Goal: Register for event/course

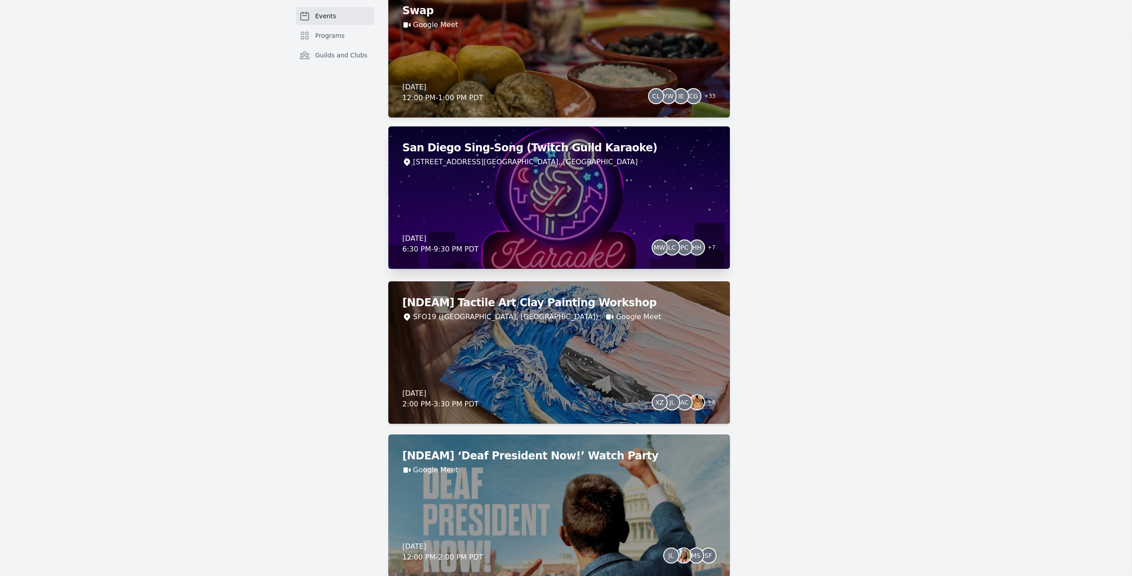
scroll to position [2368, 0]
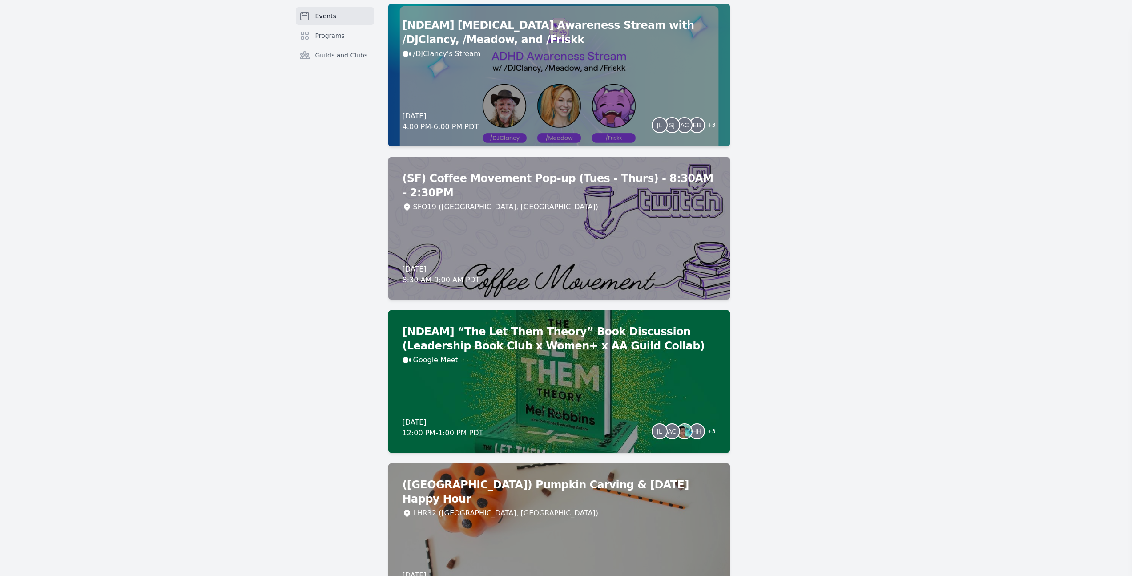
scroll to position [3069, 0]
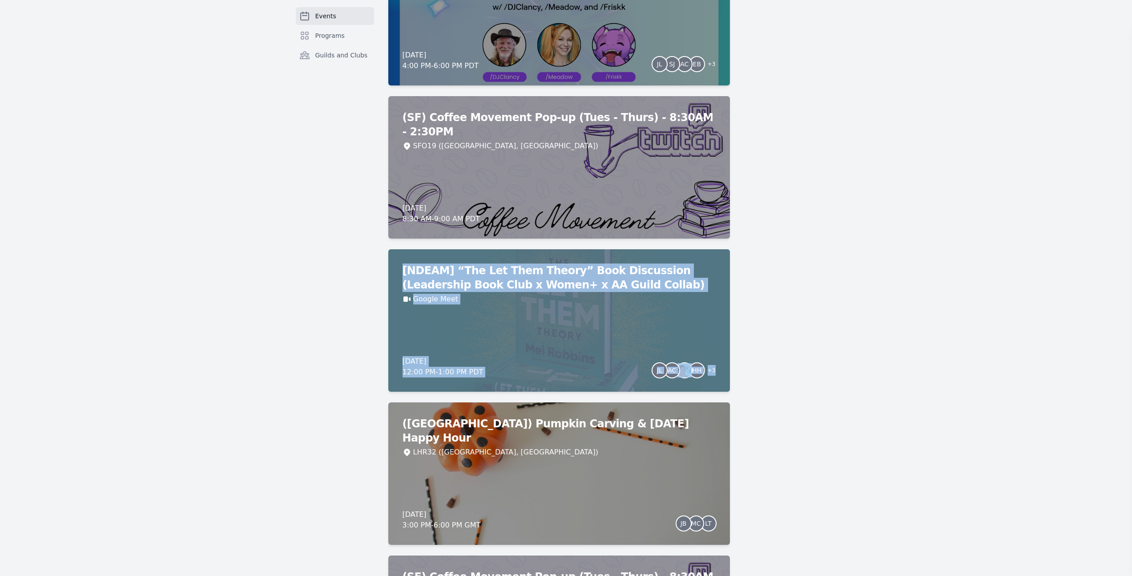
click at [790, 304] on div "[DATE] [NDEAM] IRL Charity Stream with Twitch Ambassadors /Detune, /Imperial, a…" at bounding box center [612, 502] width 448 height 7000
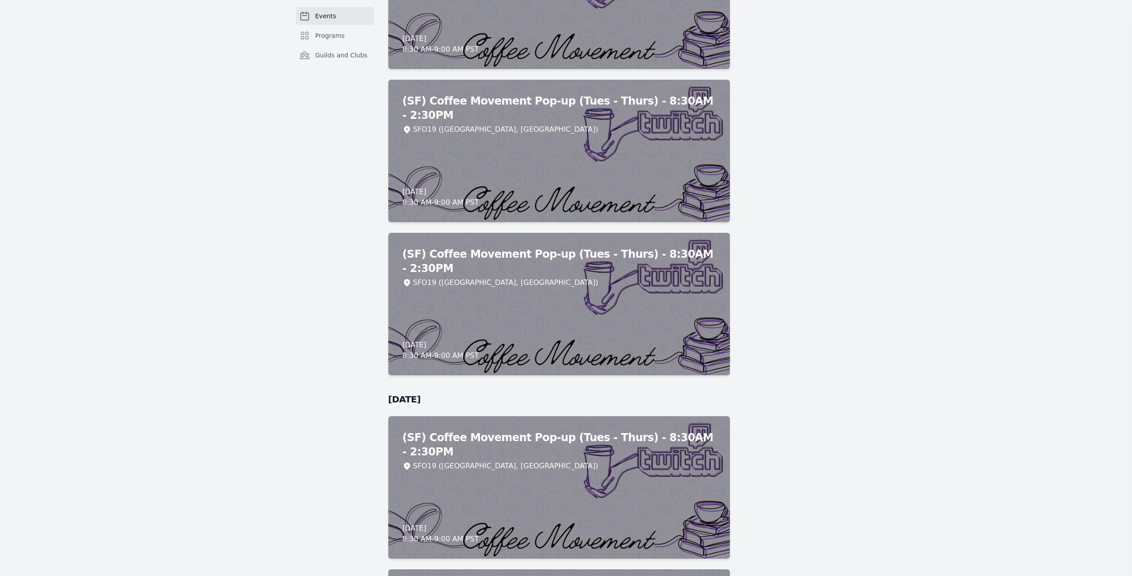
scroll to position [5143, 0]
